Goal: Task Accomplishment & Management: Manage account settings

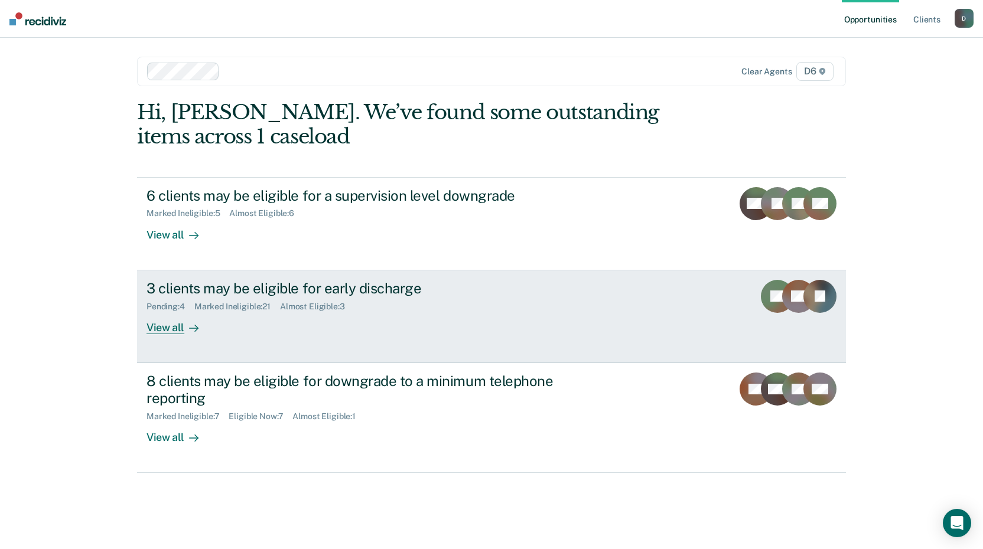
click at [154, 331] on div "View all" at bounding box center [179, 322] width 66 height 23
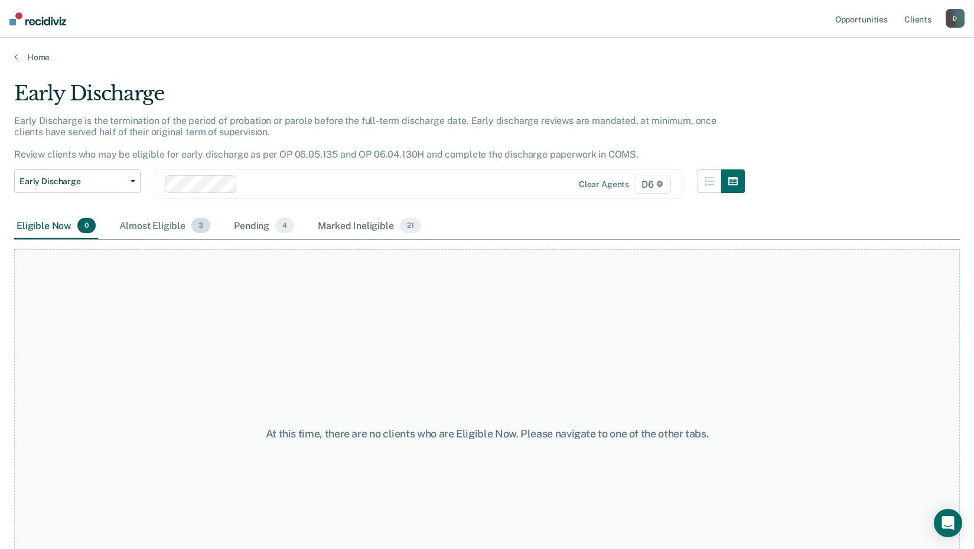
click at [164, 224] on div "Almost Eligible 3" at bounding box center [165, 226] width 96 height 26
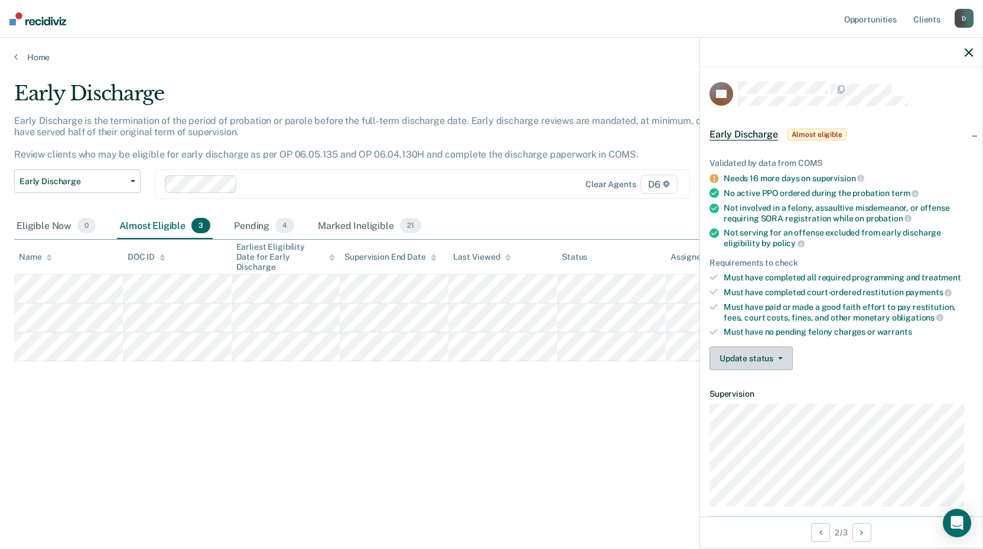
click at [727, 354] on button "Update status" at bounding box center [750, 359] width 83 height 24
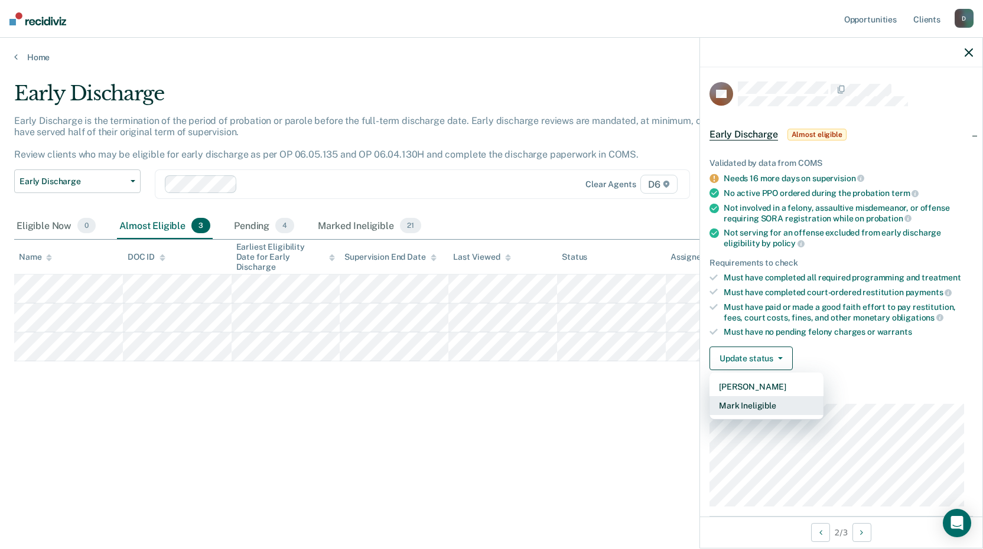
click at [736, 405] on button "Mark Ineligible" at bounding box center [766, 405] width 114 height 19
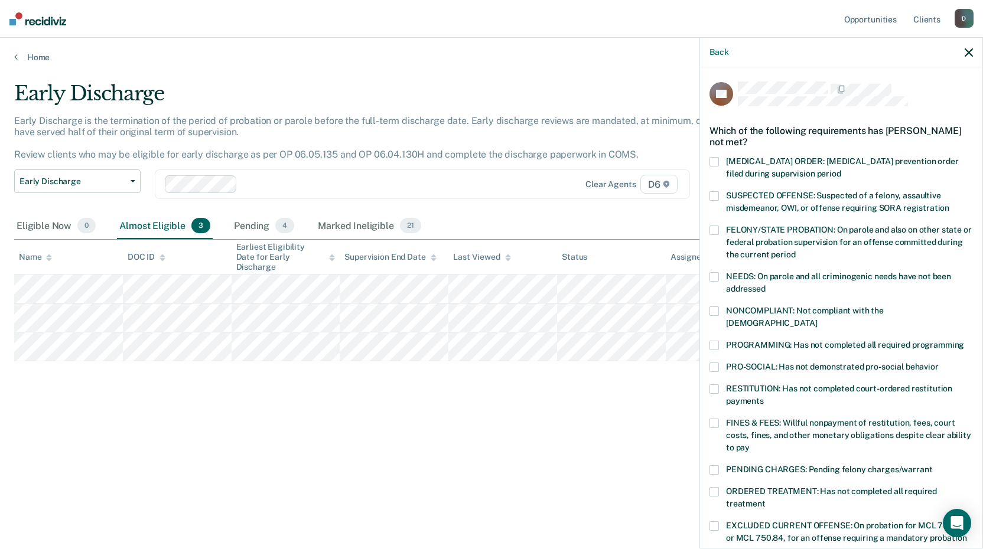
click at [720, 465] on label "PENDING CHARGES: Pending felony charges/warrant" at bounding box center [840, 471] width 263 height 12
click at [932, 465] on input "PENDING CHARGES: Pending felony charges/warrant" at bounding box center [932, 465] width 0 height 0
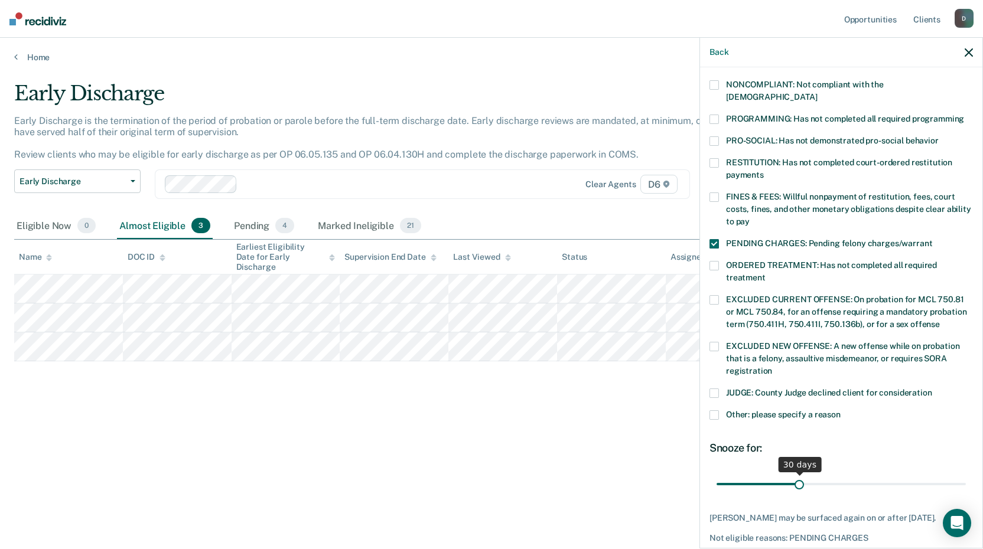
scroll to position [236, 0]
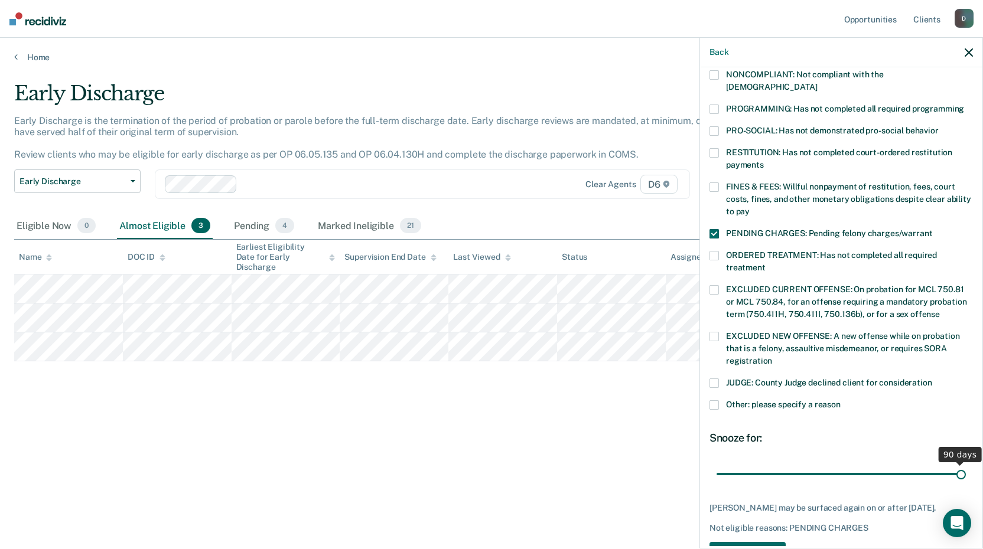
drag, startPoint x: 794, startPoint y: 459, endPoint x: 986, endPoint y: 458, distance: 191.4
type input "90"
click at [966, 464] on input "range" at bounding box center [840, 474] width 249 height 21
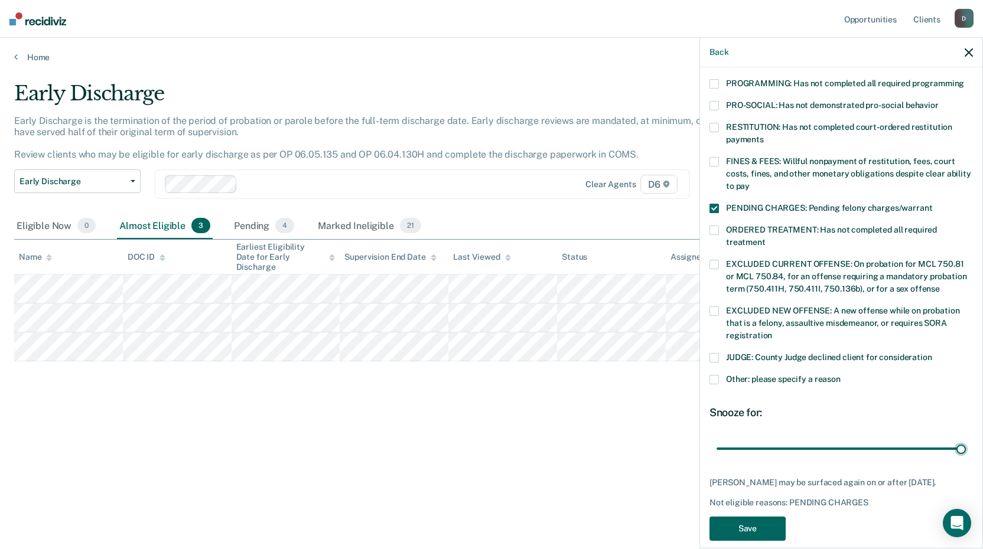
scroll to position [274, 0]
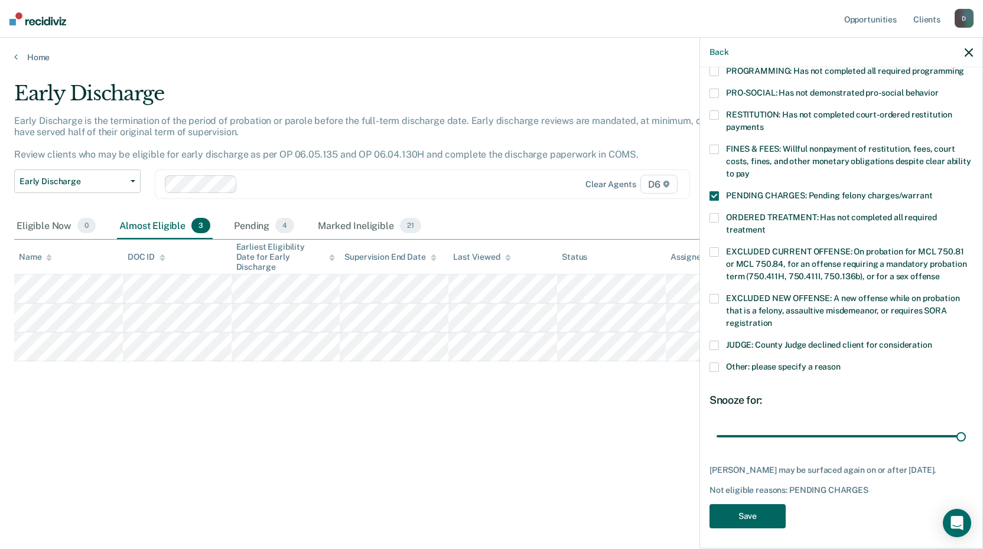
click at [762, 512] on button "Save" at bounding box center [747, 516] width 76 height 24
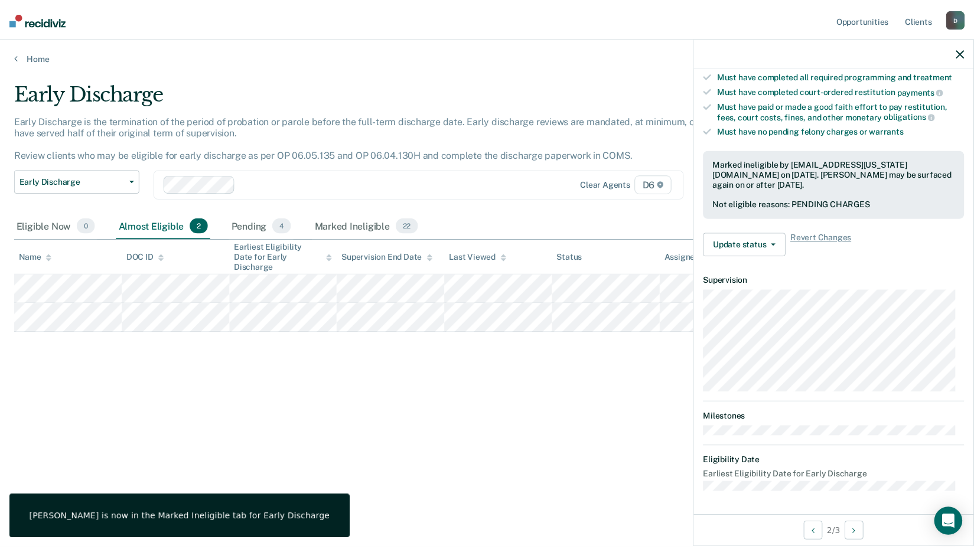
scroll to position [200, 0]
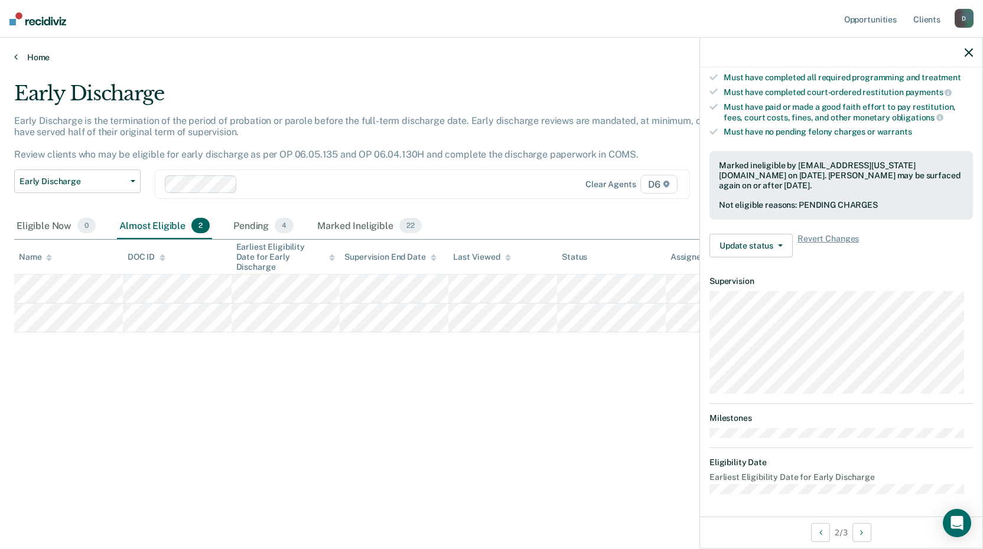
click at [17, 60] on icon at bounding box center [16, 56] width 4 height 9
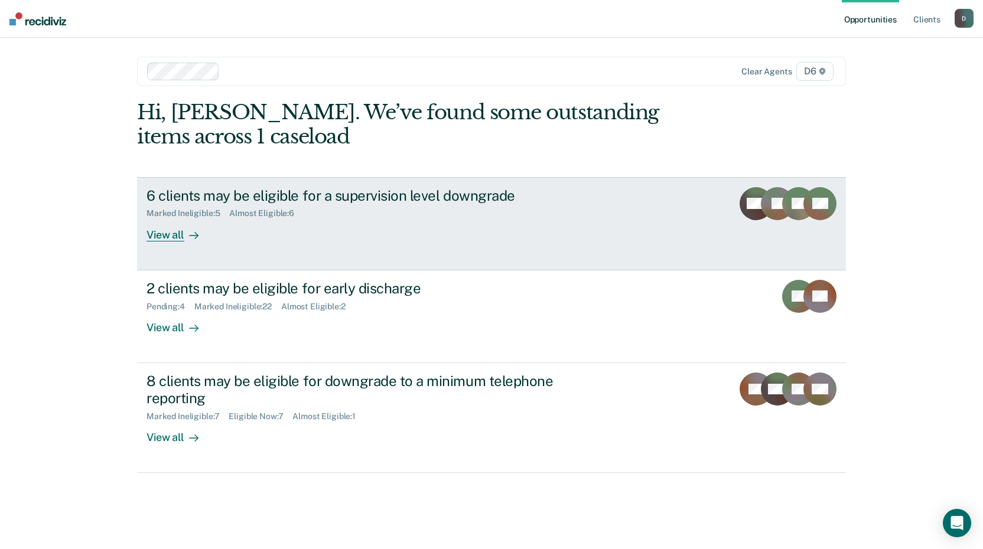
click at [187, 236] on div at bounding box center [191, 235] width 14 height 14
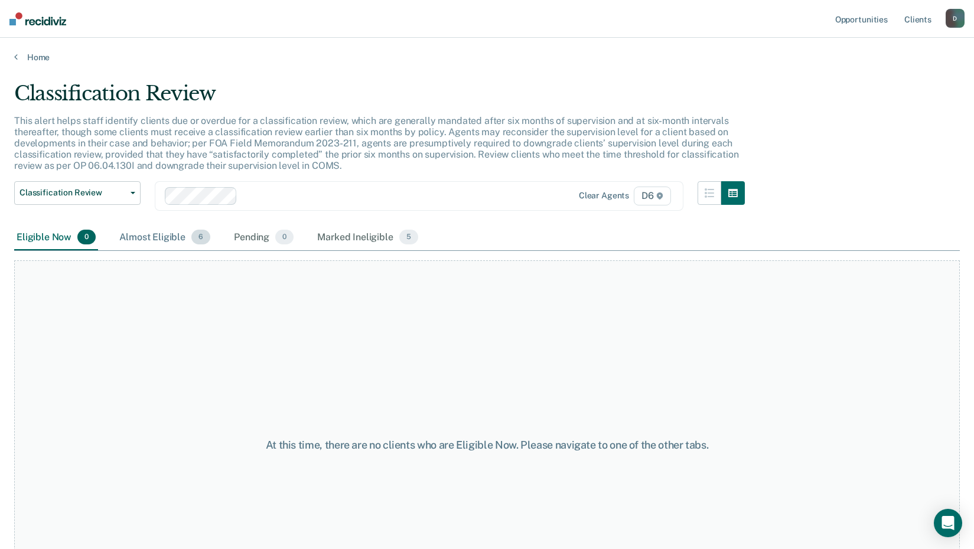
click at [178, 234] on div "Almost Eligible 6" at bounding box center [165, 238] width 96 height 26
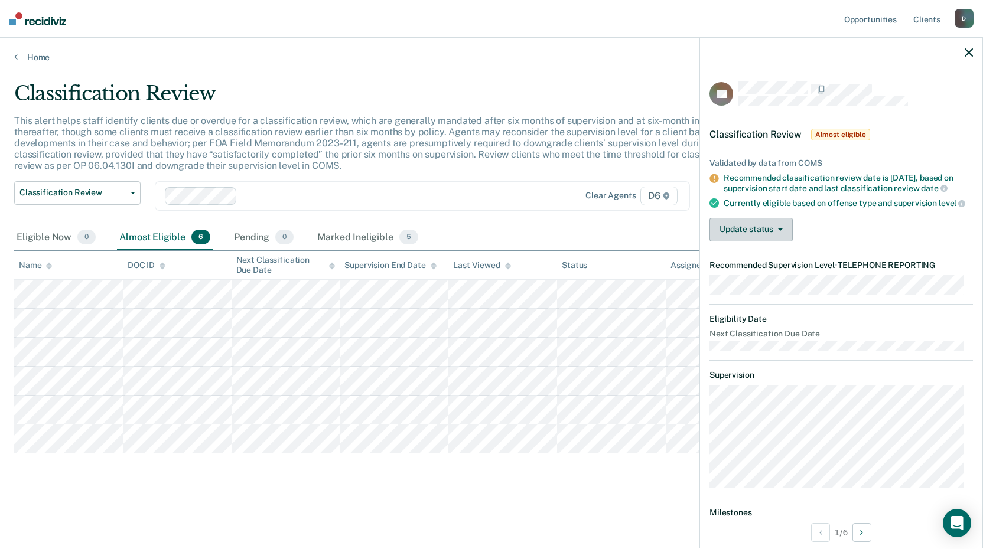
click at [748, 237] on button "Update status" at bounding box center [750, 230] width 83 height 24
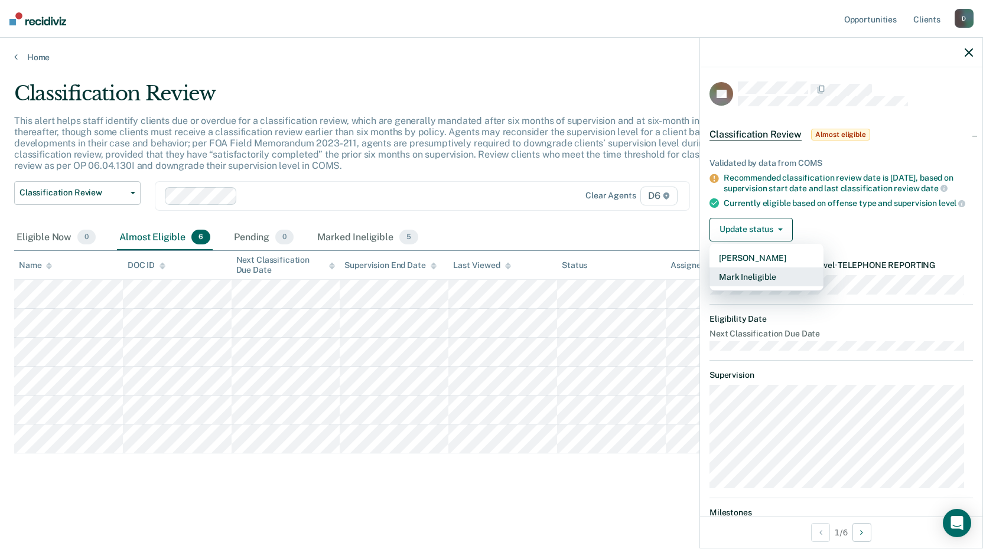
click at [748, 286] on button "Mark Ineligible" at bounding box center [766, 277] width 114 height 19
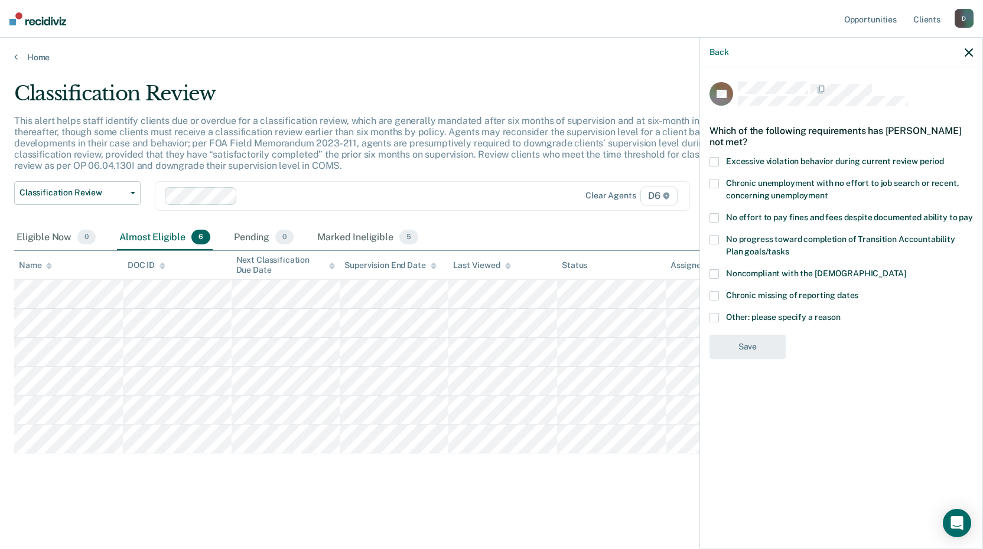
click at [715, 315] on span at bounding box center [713, 317] width 9 height 9
click at [840, 313] on input "Other: please specify a reason" at bounding box center [840, 313] width 0 height 0
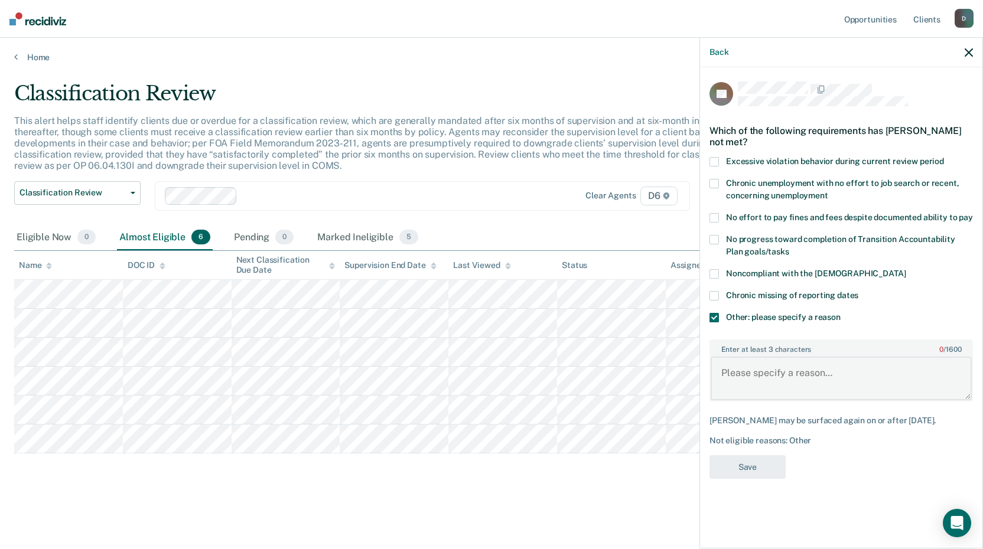
click at [734, 373] on textarea "Enter at least 3 characters 0 / 1600" at bounding box center [840, 379] width 261 height 44
type textarea "Per Court the defendant has to pay FOC in full prior to discharge"
click at [747, 468] on button "Save" at bounding box center [747, 467] width 76 height 24
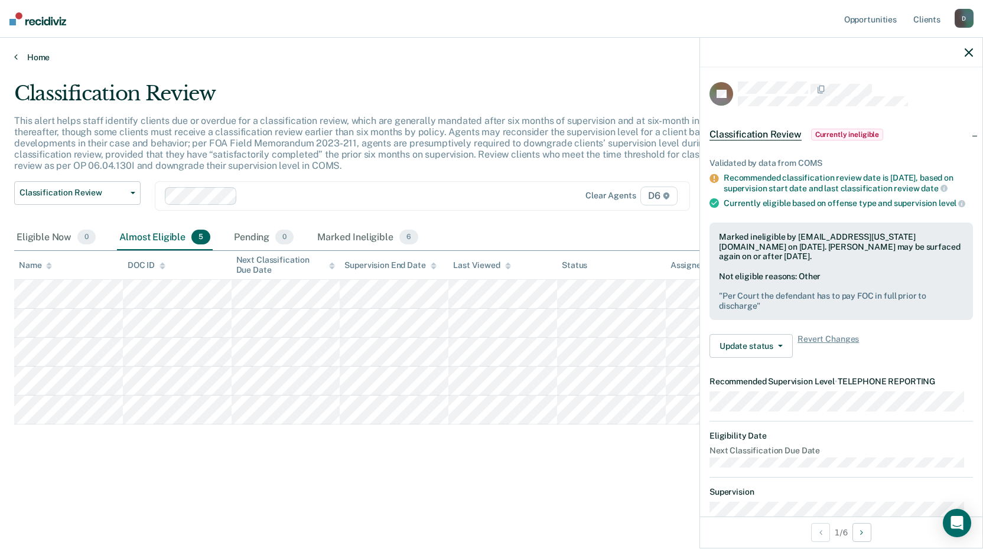
click at [20, 56] on link "Home" at bounding box center [491, 57] width 954 height 11
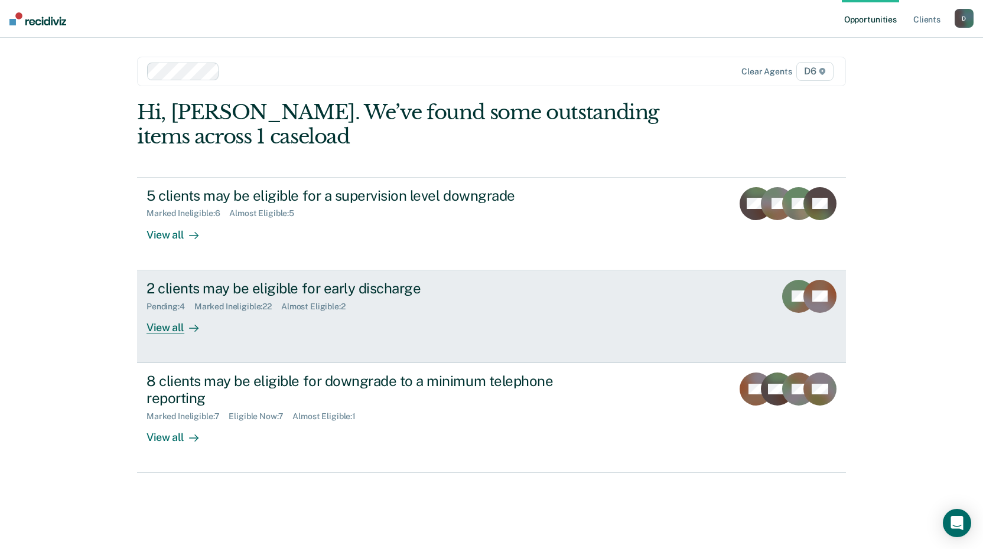
click at [172, 335] on link "2 clients may be eligible for early discharge Pending : 4 Marked Ineligible : 2…" at bounding box center [491, 316] width 709 height 93
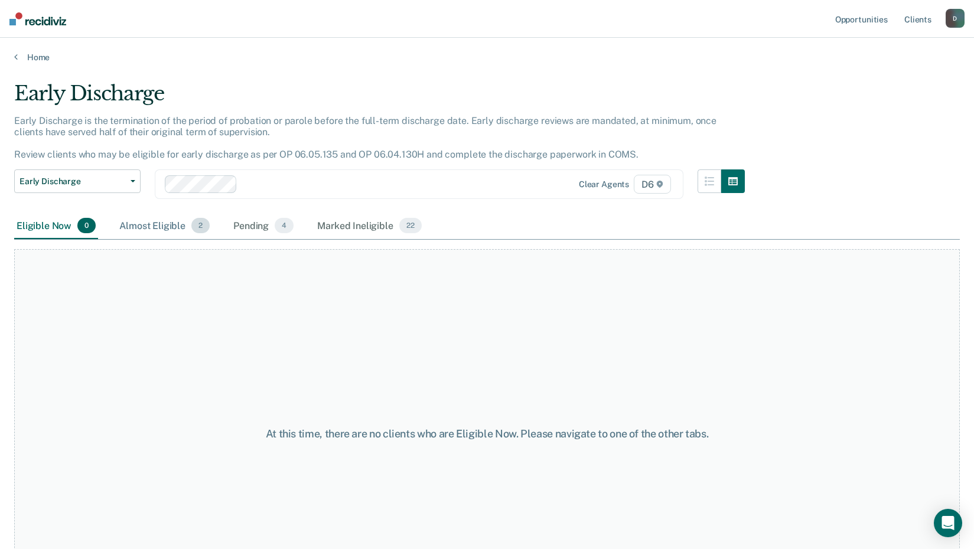
click at [168, 223] on div "Almost Eligible 2" at bounding box center [164, 226] width 95 height 26
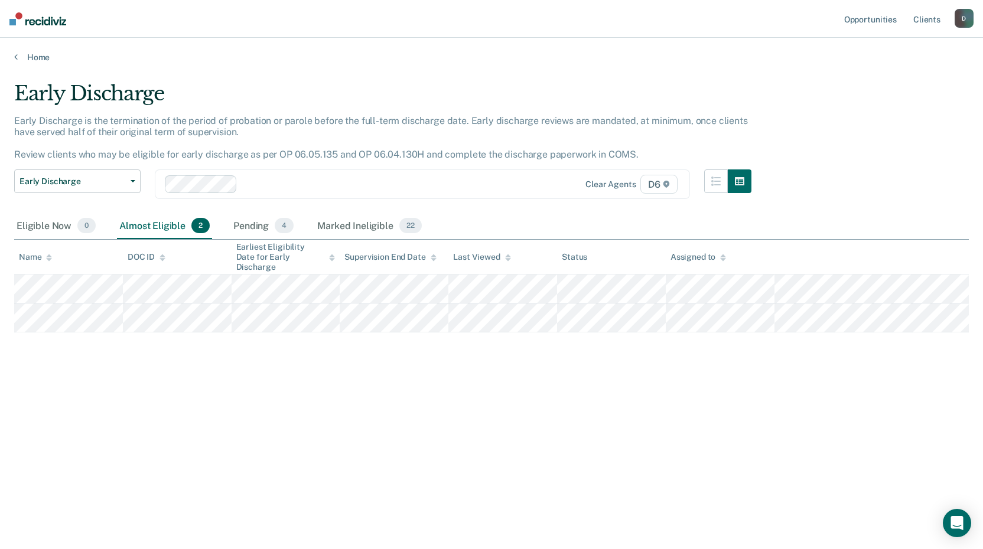
click at [12, 59] on div "Home" at bounding box center [491, 50] width 983 height 25
click at [17, 56] on icon at bounding box center [16, 56] width 4 height 9
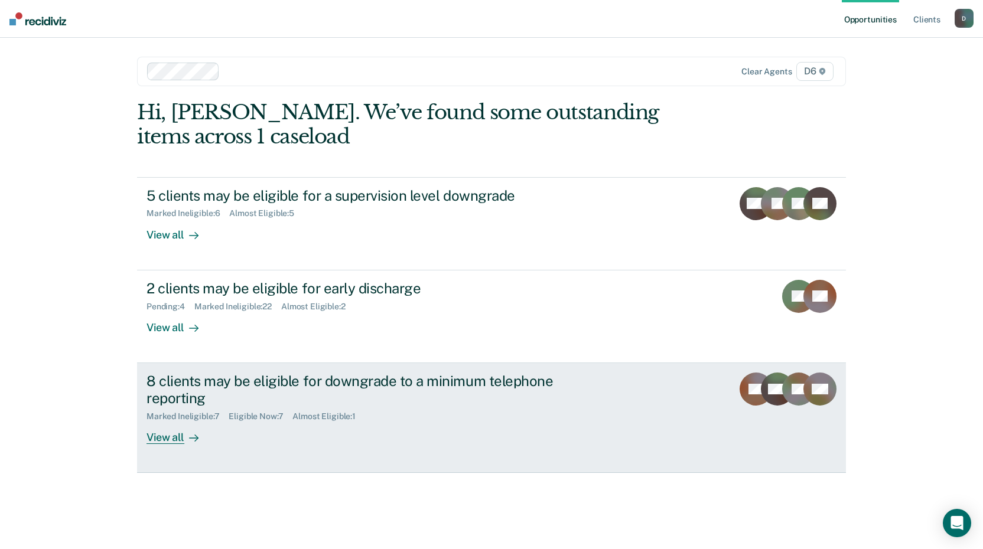
click at [173, 438] on div "View all" at bounding box center [179, 432] width 66 height 23
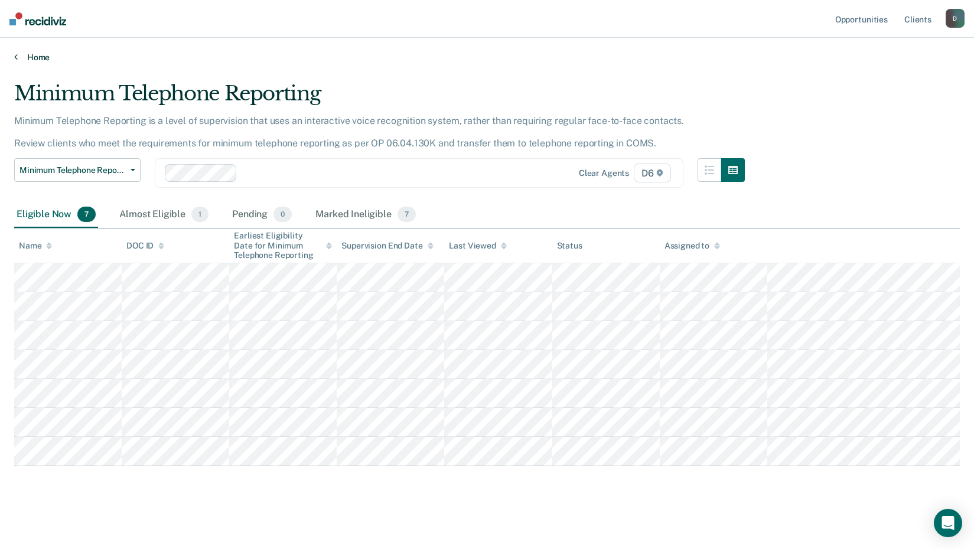
click at [28, 61] on link "Home" at bounding box center [487, 57] width 946 height 11
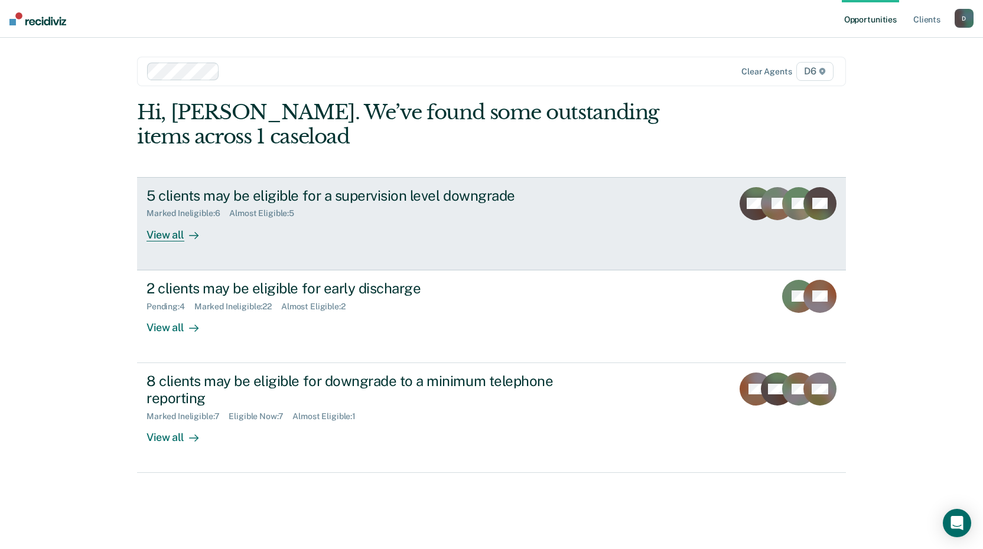
click at [167, 236] on div "View all" at bounding box center [179, 230] width 66 height 23
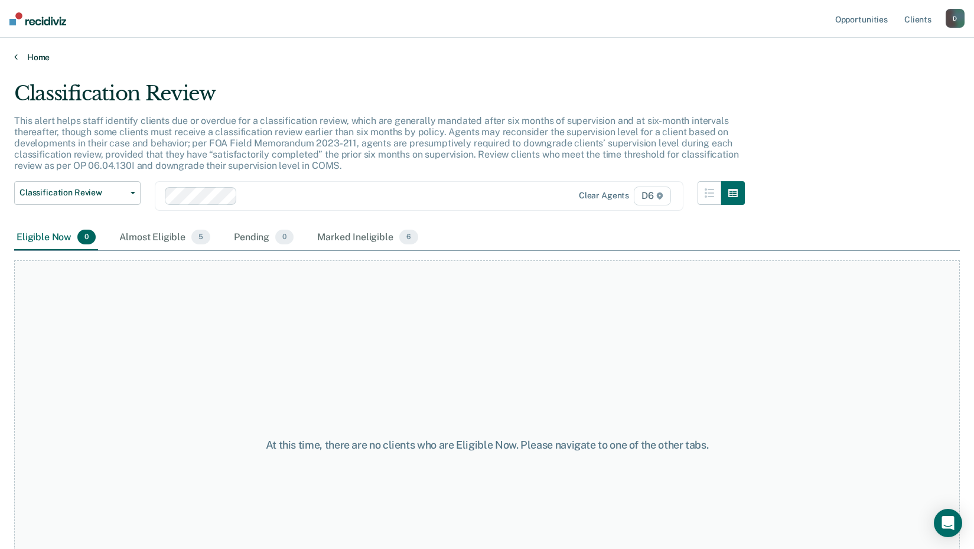
click at [18, 58] on link "Home" at bounding box center [487, 57] width 946 height 11
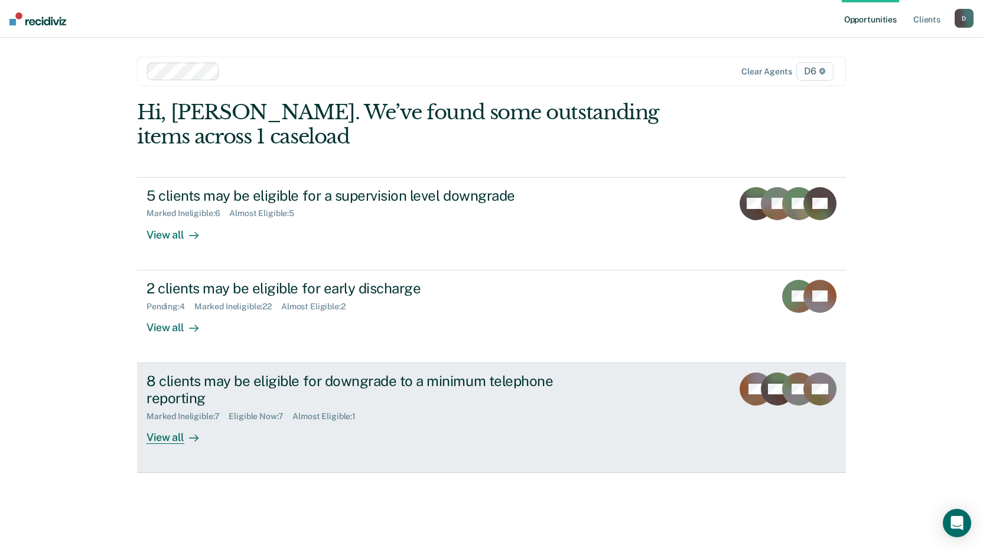
click at [165, 440] on div "View all" at bounding box center [179, 432] width 66 height 23
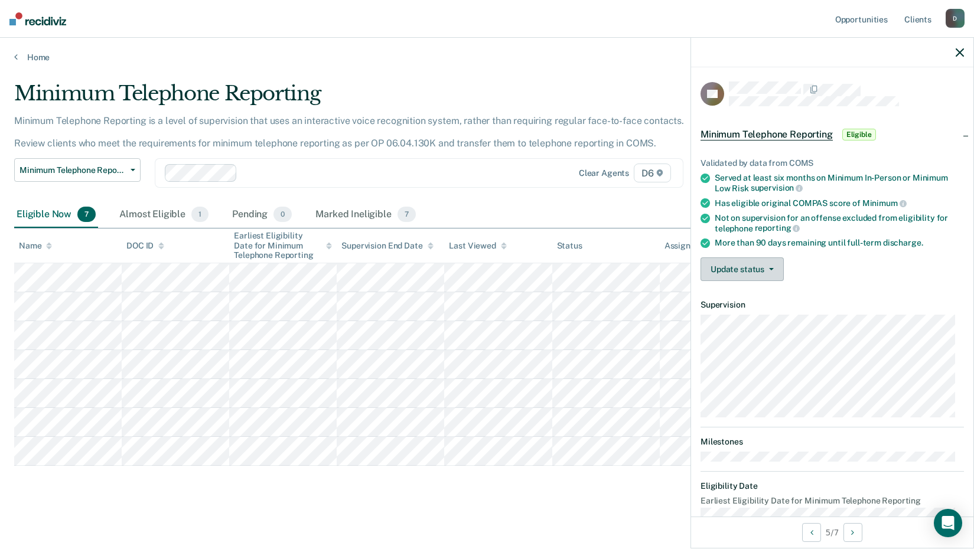
click at [725, 270] on button "Update status" at bounding box center [741, 269] width 83 height 24
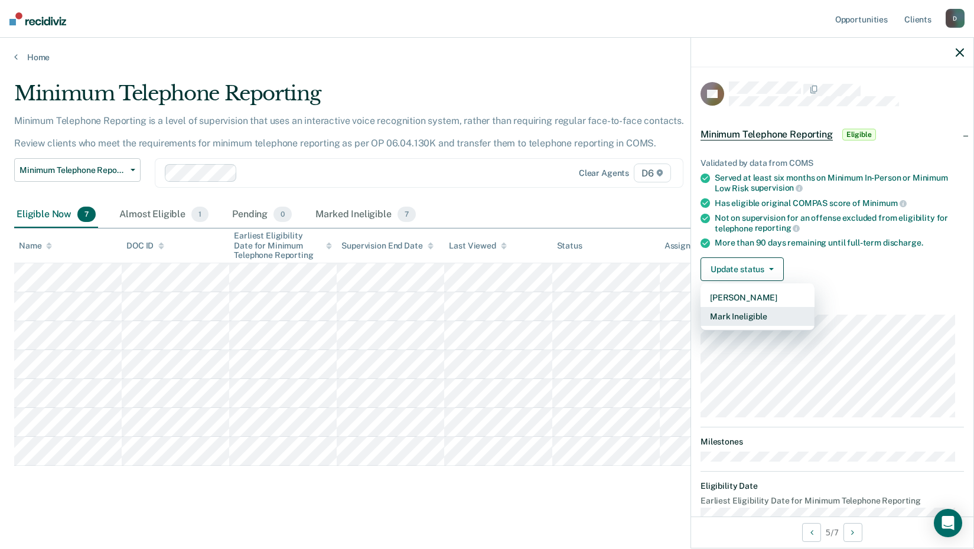
click at [722, 315] on button "Mark Ineligible" at bounding box center [757, 316] width 114 height 19
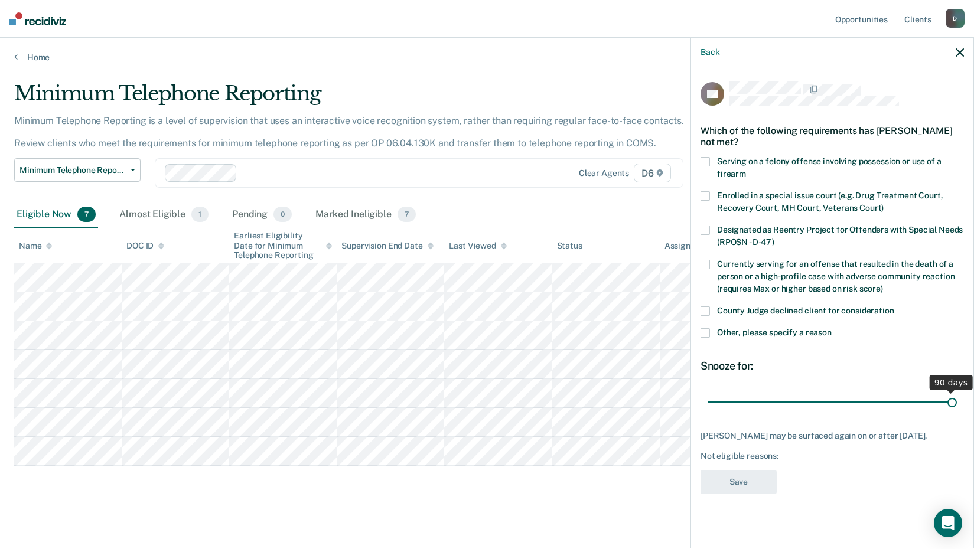
drag, startPoint x: 790, startPoint y: 400, endPoint x: 836, endPoint y: 432, distance: 56.0
type input "90"
click at [957, 397] on input "range" at bounding box center [832, 402] width 249 height 21
click at [705, 328] on span at bounding box center [704, 332] width 9 height 9
click at [832, 328] on input "Other, please specify a reason" at bounding box center [832, 328] width 0 height 0
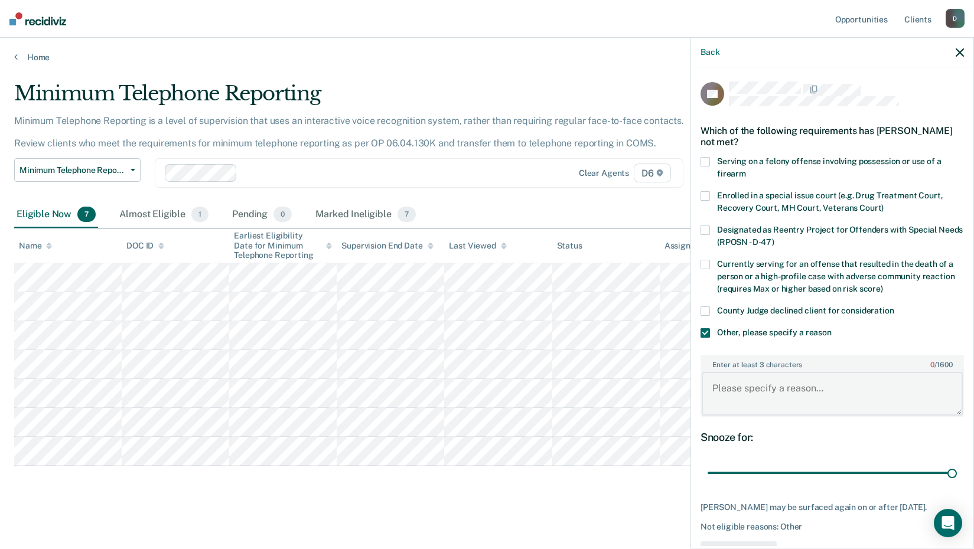
click at [732, 402] on textarea "Enter at least 3 characters 0 / 1600" at bounding box center [832, 394] width 261 height 44
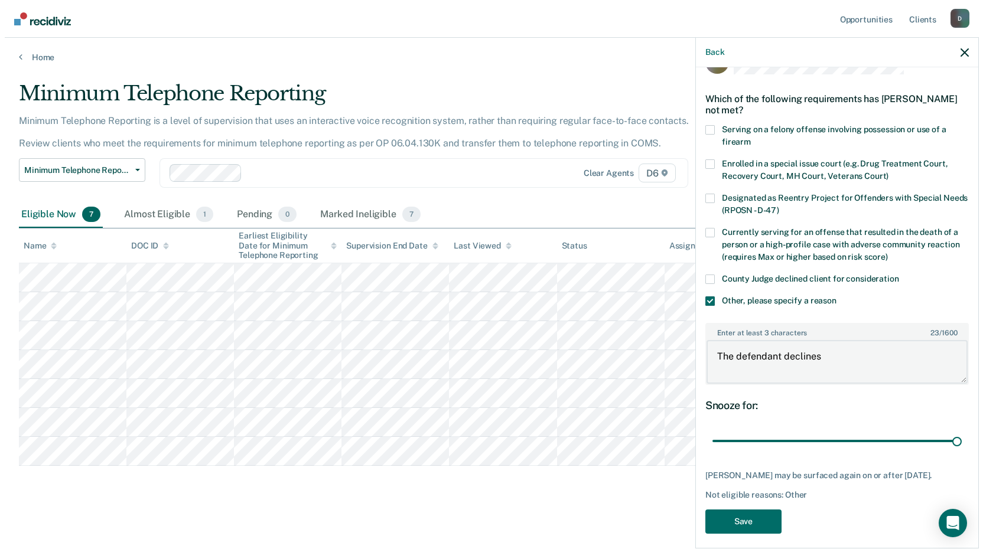
scroll to position [50, 0]
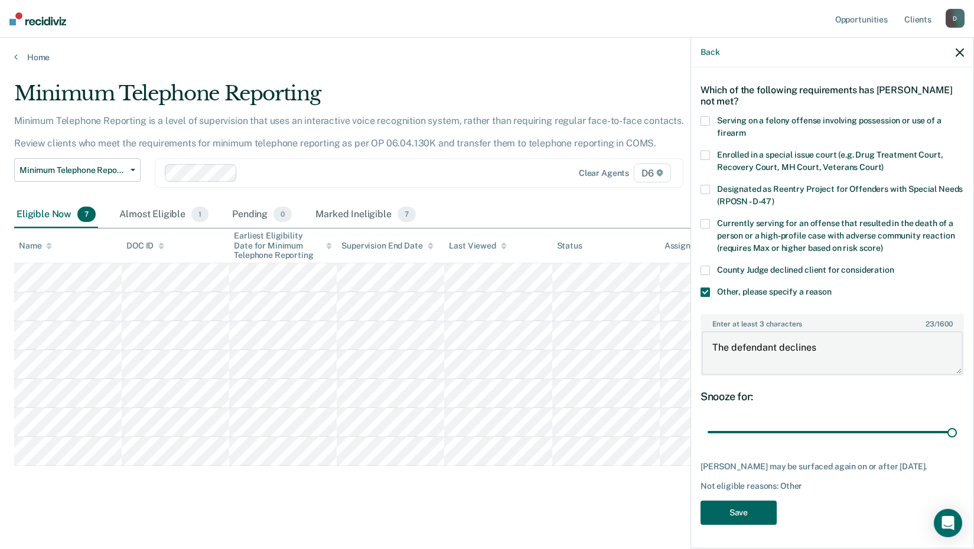
type textarea "The defendant declines"
click at [747, 516] on button "Save" at bounding box center [738, 513] width 76 height 24
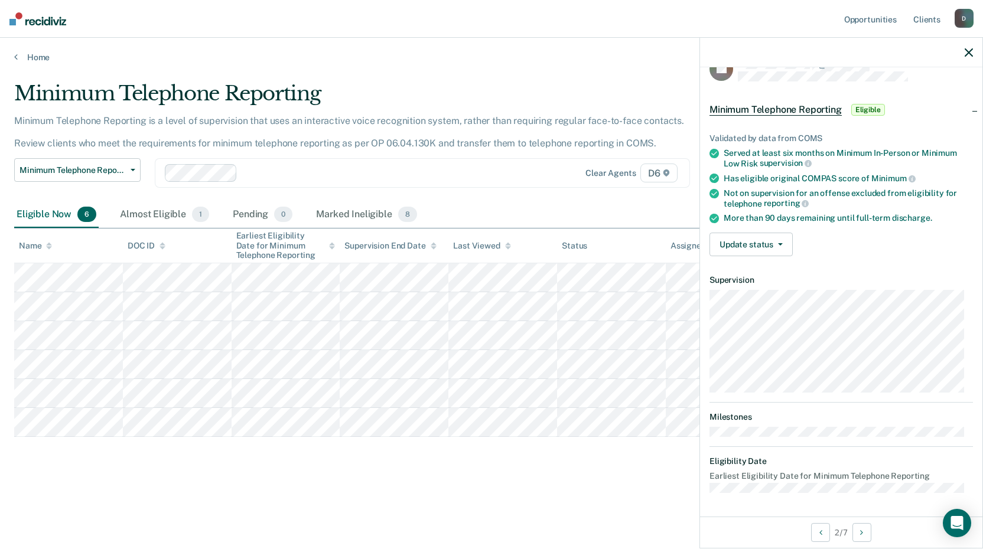
scroll to position [24, 0]
click at [735, 240] on button "Update status" at bounding box center [750, 246] width 83 height 24
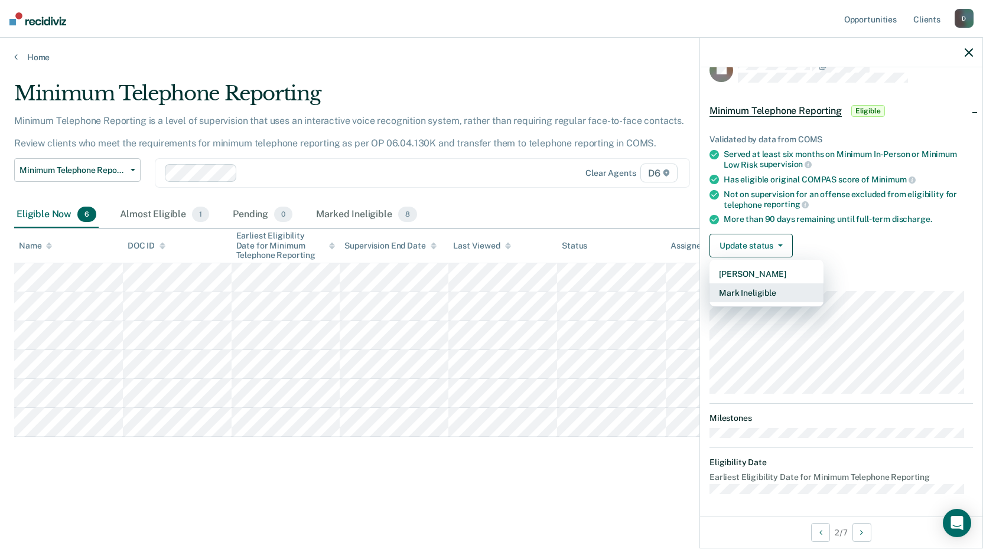
click at [736, 294] on button "Mark Ineligible" at bounding box center [766, 292] width 114 height 19
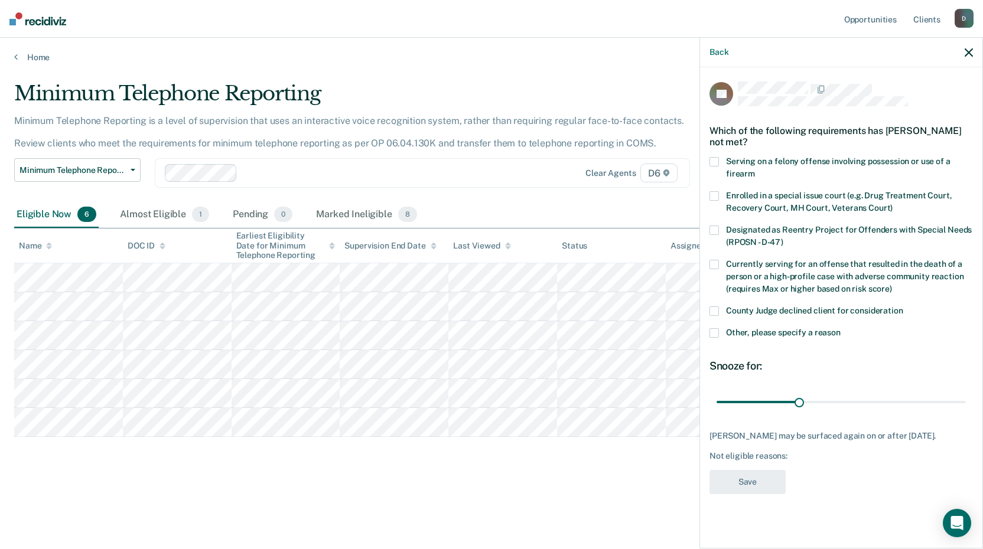
click at [710, 334] on span at bounding box center [713, 332] width 9 height 9
click at [840, 328] on input "Other, please specify a reason" at bounding box center [840, 328] width 0 height 0
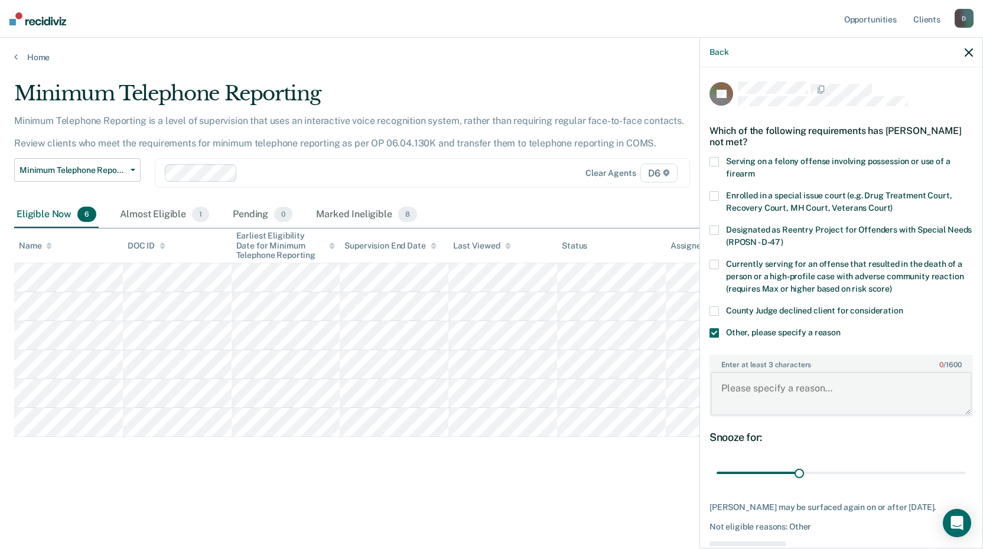
click at [728, 395] on textarea "Enter at least 3 characters 0 / 1600" at bounding box center [840, 394] width 261 height 44
type textarea "Waiting for approval from court"
drag, startPoint x: 796, startPoint y: 475, endPoint x: 971, endPoint y: 485, distance: 175.7
type input "90"
click at [966, 484] on input "range" at bounding box center [840, 473] width 249 height 21
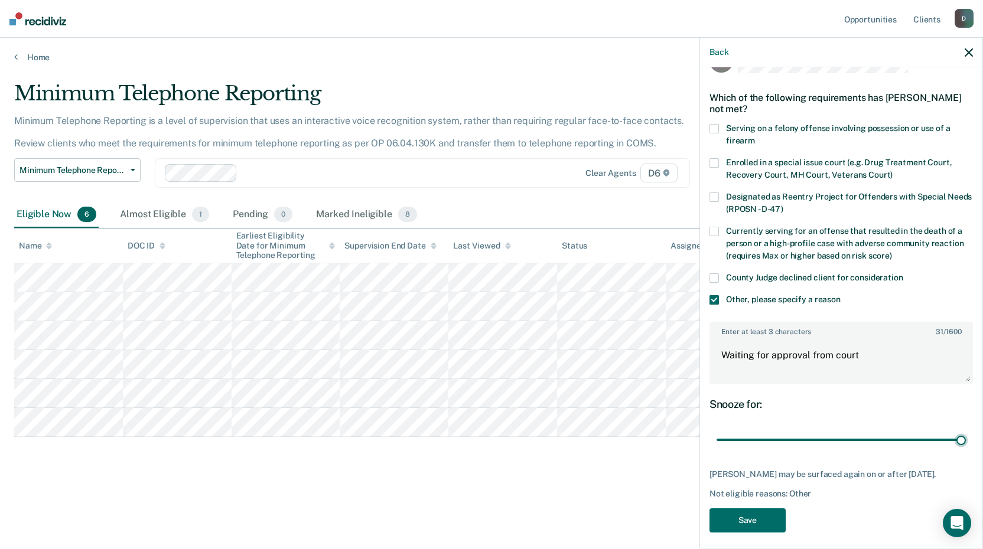
scroll to position [50, 0]
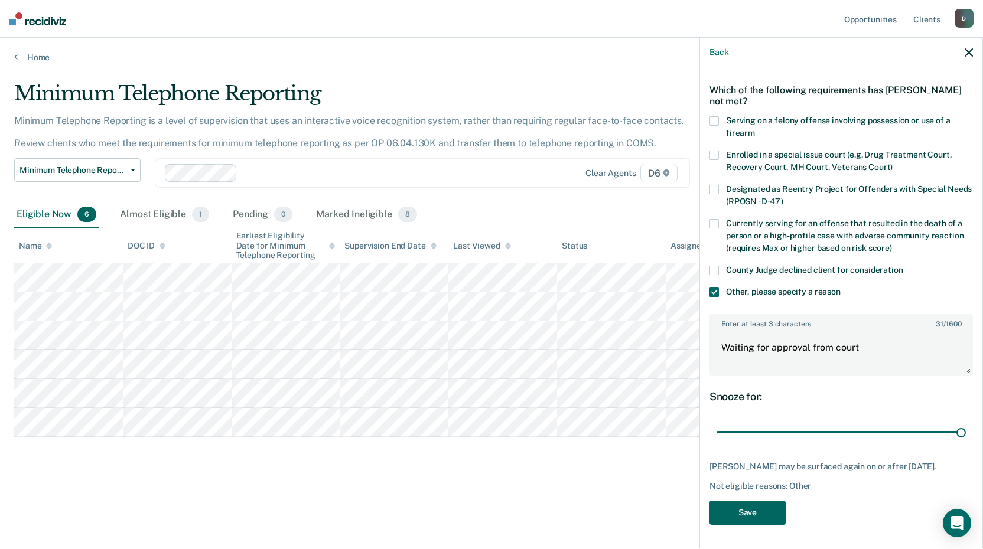
drag, startPoint x: 756, startPoint y: 510, endPoint x: 733, endPoint y: 511, distance: 23.0
click at [755, 510] on button "Save" at bounding box center [747, 513] width 76 height 24
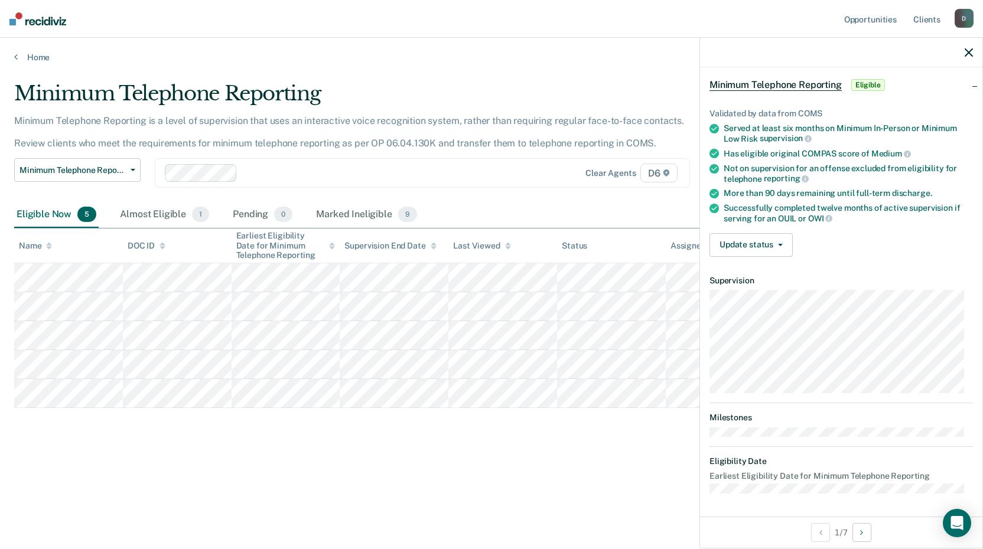
scroll to position [49, 0]
click at [751, 243] on button "Update status" at bounding box center [750, 246] width 83 height 24
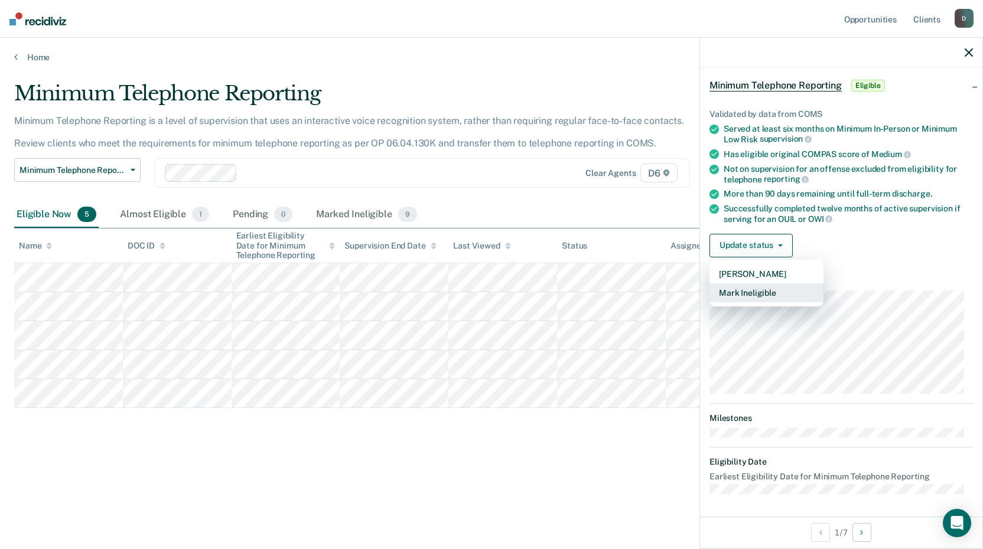
click at [757, 291] on button "Mark Ineligible" at bounding box center [766, 292] width 114 height 19
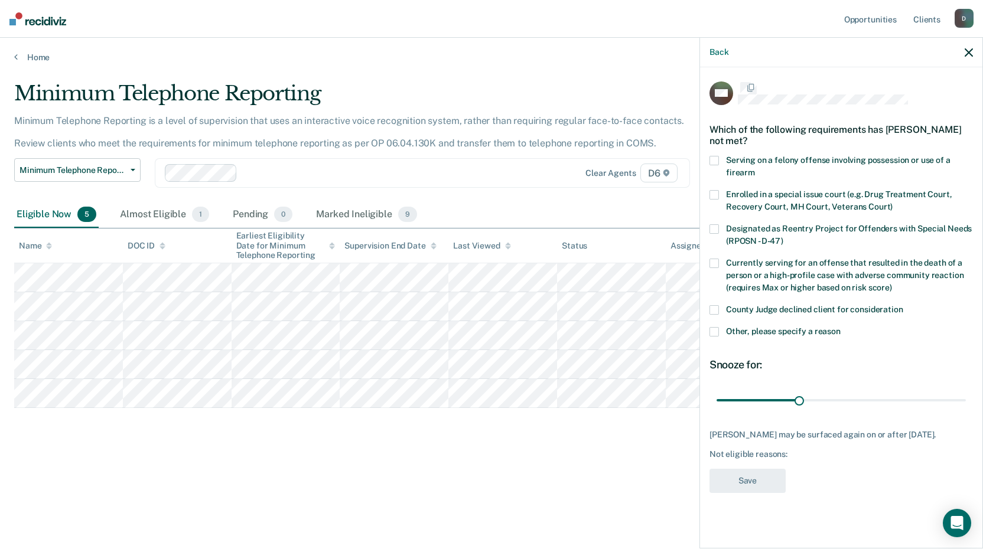
scroll to position [0, 0]
click at [713, 331] on span at bounding box center [713, 332] width 9 height 9
click at [840, 328] on input "Other, please specify a reason" at bounding box center [840, 328] width 0 height 0
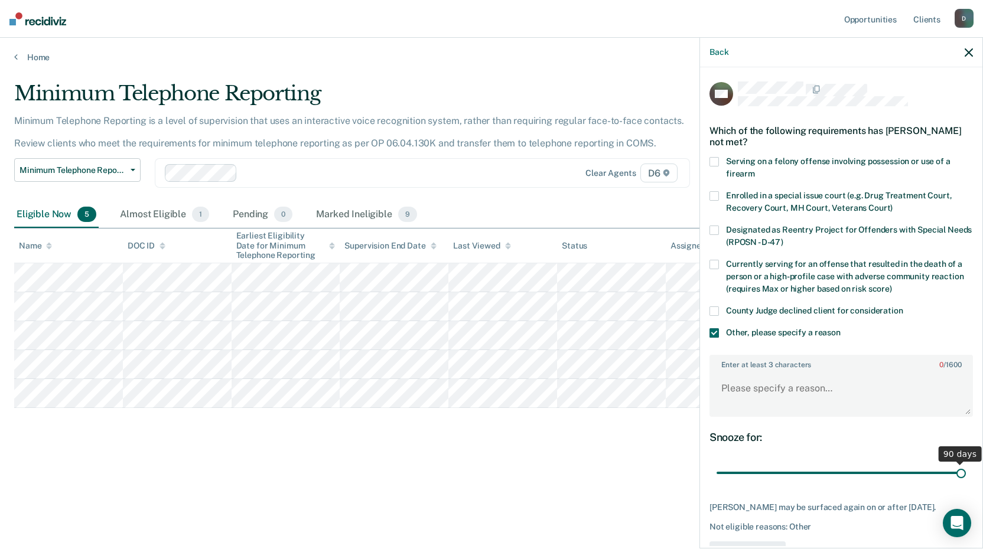
drag, startPoint x: 795, startPoint y: 470, endPoint x: 954, endPoint y: 451, distance: 160.0
type input "90"
click at [965, 463] on input "range" at bounding box center [840, 473] width 249 height 21
click at [794, 393] on textarea "Enter at least 3 characters 0 / 1600" at bounding box center [840, 394] width 261 height 44
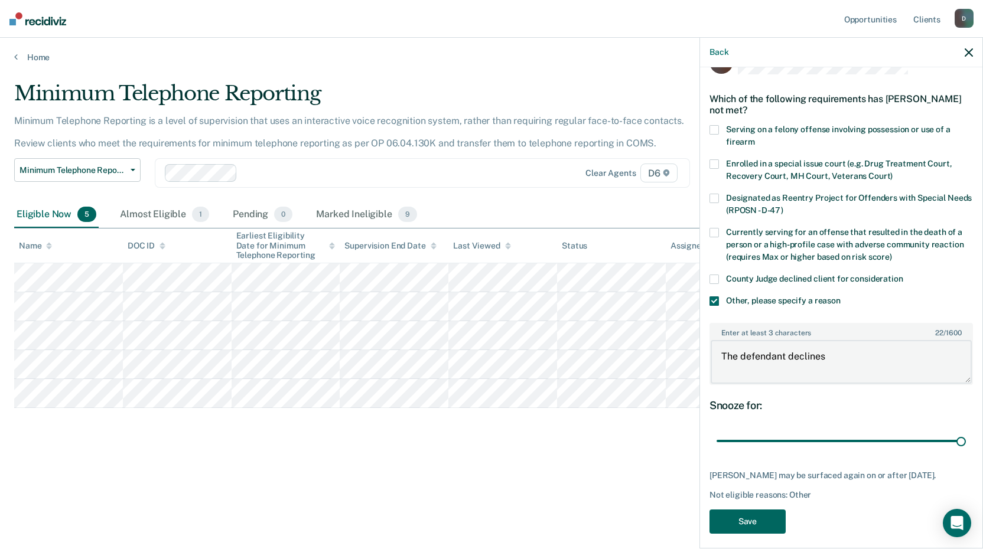
scroll to position [50, 0]
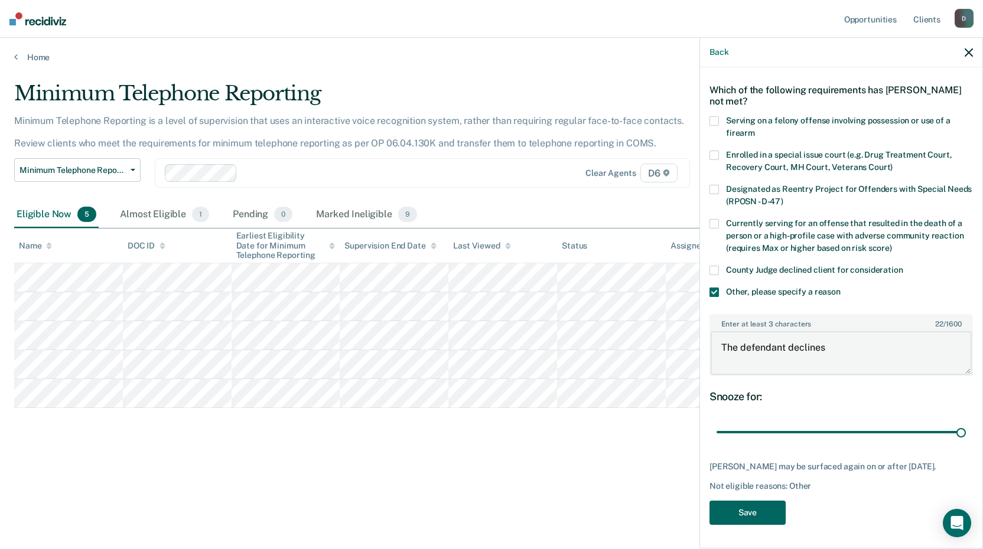
type textarea "The defendant declines"
click at [754, 515] on button "Save" at bounding box center [747, 513] width 76 height 24
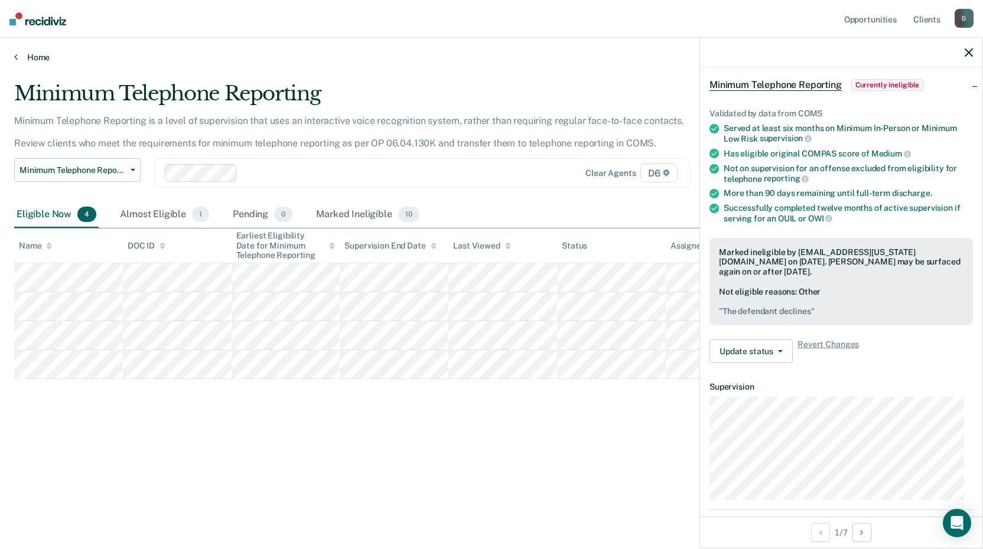
click at [14, 56] on div "Home" at bounding box center [491, 50] width 983 height 25
click at [14, 56] on icon at bounding box center [16, 56] width 4 height 9
